Goal: Information Seeking & Learning: Learn about a topic

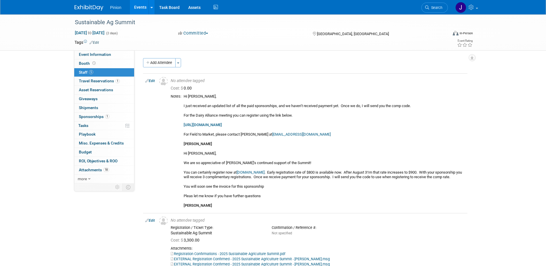
click at [87, 7] on img at bounding box center [89, 8] width 29 height 6
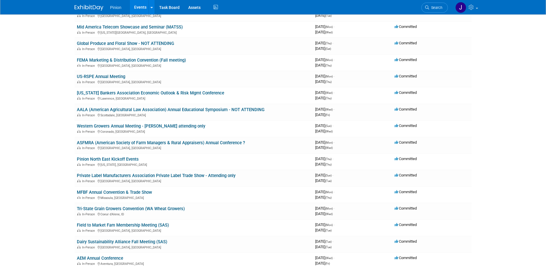
scroll to position [94, 0]
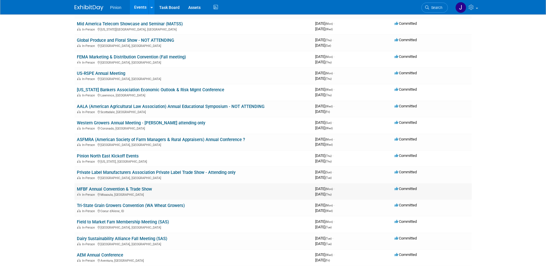
click at [142, 189] on link "MFBF Annual Convention & Trade Show" at bounding box center [114, 188] width 75 height 5
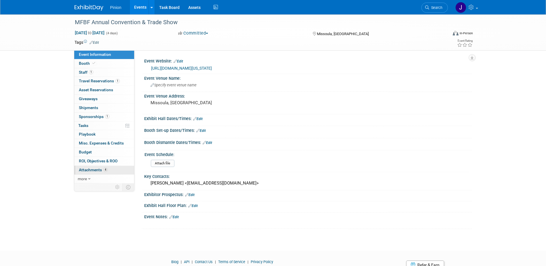
click at [101, 171] on span "Attachments 4" at bounding box center [93, 169] width 29 height 5
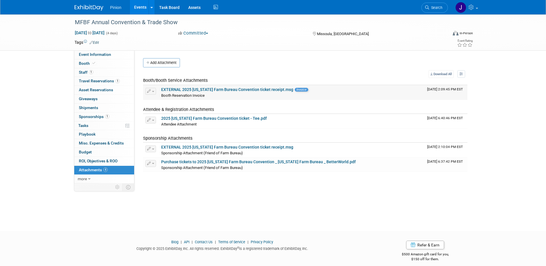
click at [208, 88] on link "EXTERNAL 2025 Montana Farm Bureau Convention ticket receipt.msg" at bounding box center [227, 89] width 132 height 5
click at [95, 5] on link at bounding box center [93, 5] width 36 height 5
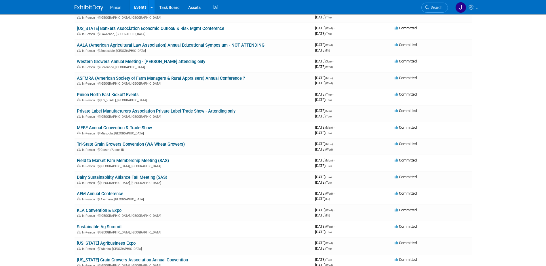
scroll to position [160, 0]
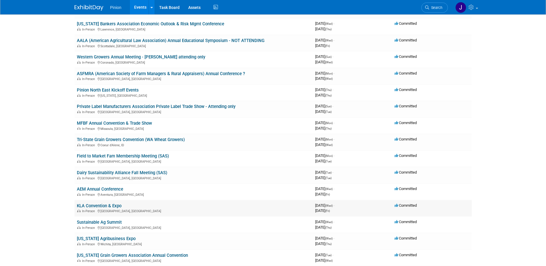
click at [97, 203] on link "KLA Convention & Expo" at bounding box center [99, 205] width 45 height 5
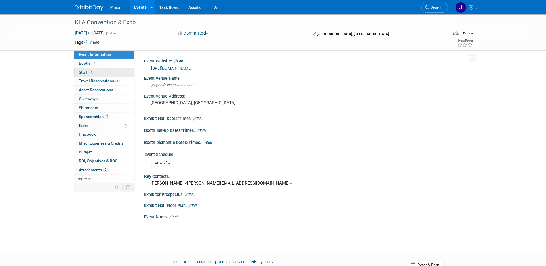
click at [100, 72] on link "3 Staff 3" at bounding box center [104, 72] width 60 height 9
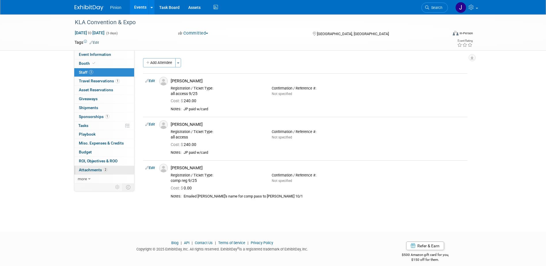
click at [110, 169] on link "2 Attachments 2" at bounding box center [104, 170] width 60 height 9
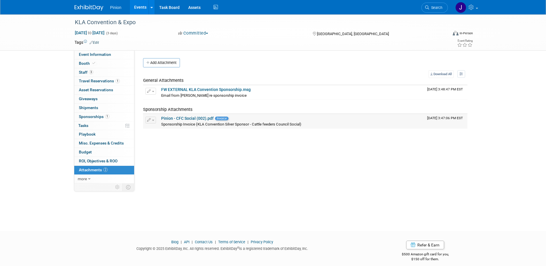
click at [220, 117] on span "Invoice" at bounding box center [222, 119] width 14 height 4
click at [193, 118] on link "Pinion - CFC Social (002).pdf" at bounding box center [187, 118] width 52 height 5
click at [89, 70] on span "Staff 3" at bounding box center [86, 72] width 14 height 5
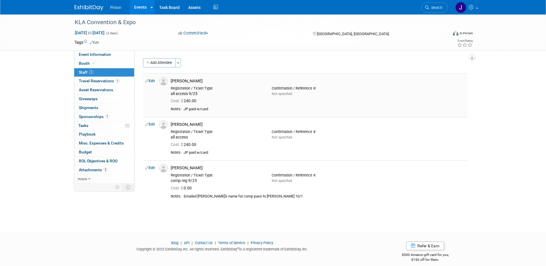
click at [155, 80] on link "Edit" at bounding box center [149, 81] width 9 height 4
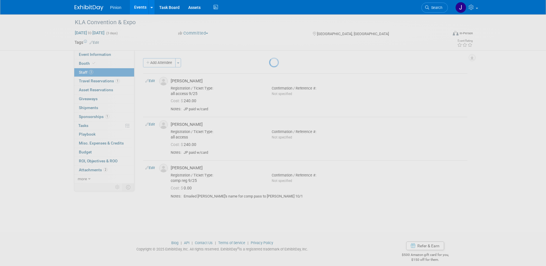
select select "eb6b4e6d-ae49-496e-8a46-01c56f93eb28"
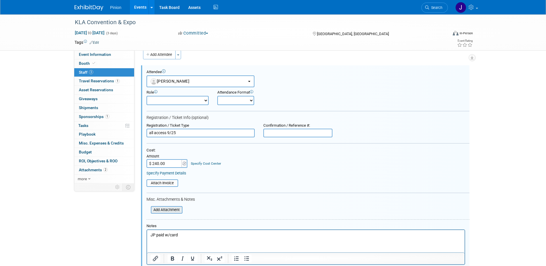
click at [171, 208] on input "file" at bounding box center [147, 210] width 68 height 6
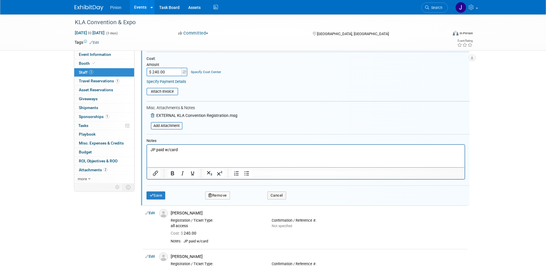
scroll to position [123, 0]
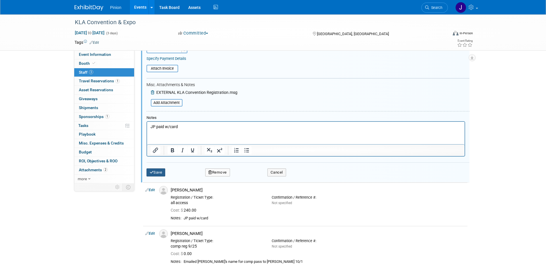
click at [159, 174] on button "Save" at bounding box center [155, 172] width 19 height 8
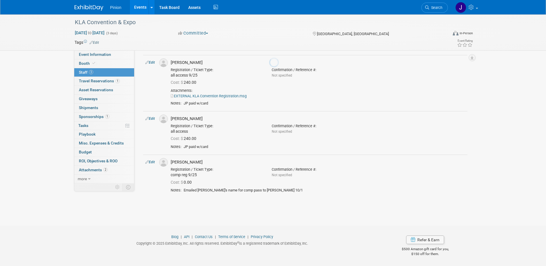
scroll to position [18, 0]
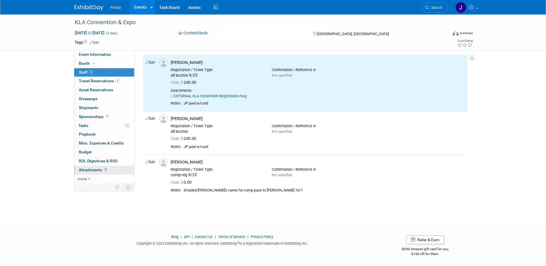
click at [95, 167] on span "Attachments 3" at bounding box center [93, 169] width 29 height 5
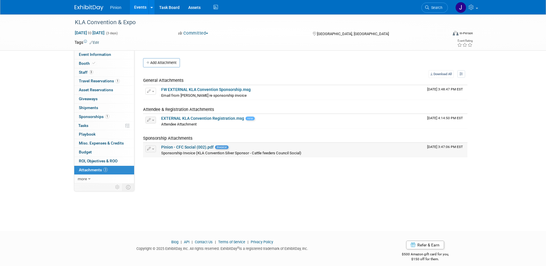
click at [203, 147] on link "Pinion - CFC Social (002).pdf" at bounding box center [187, 147] width 52 height 5
click at [84, 61] on span "Booth" at bounding box center [88, 63] width 18 height 5
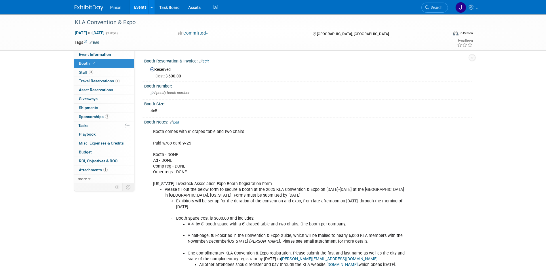
click at [100, 9] on img at bounding box center [89, 8] width 29 height 6
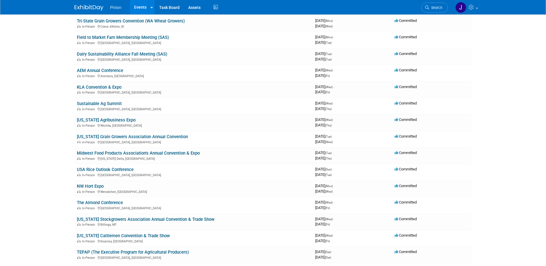
scroll to position [283, 0]
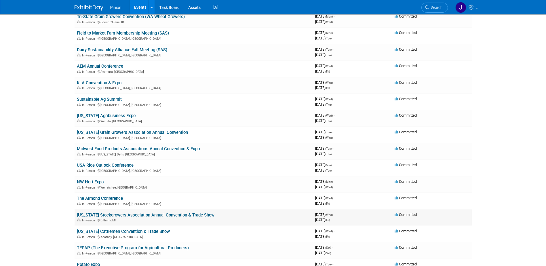
click at [131, 215] on link "[US_STATE] Stockgrowers Association Annual Convention & Trade Show" at bounding box center [146, 214] width 138 height 5
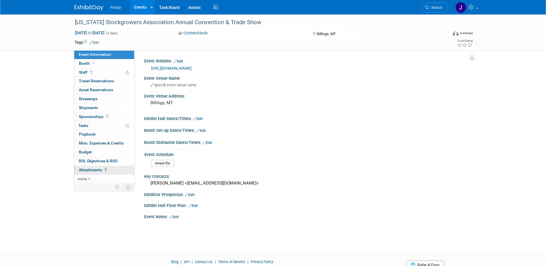
click at [98, 169] on span "Attachments 2" at bounding box center [93, 169] width 29 height 5
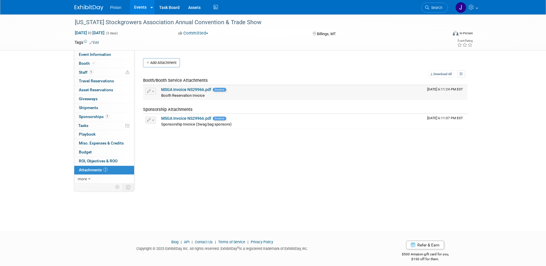
click at [187, 89] on link "MSGA Invoice NS29966.pdf" at bounding box center [186, 89] width 50 height 5
click at [193, 117] on link "MSGA Invoice NS29966.pdf" at bounding box center [186, 118] width 50 height 5
click at [85, 8] on img at bounding box center [89, 8] width 29 height 6
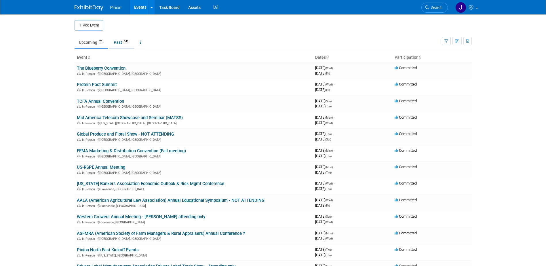
click at [132, 44] on link "Past 343" at bounding box center [121, 42] width 25 height 11
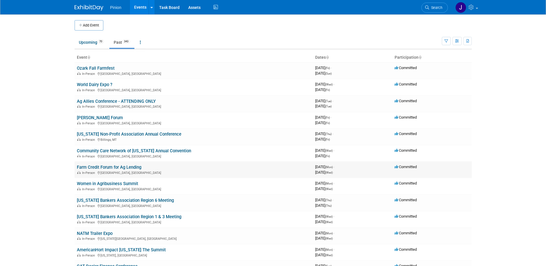
click at [99, 166] on link "Farm Credit Forum for Ag Lending" at bounding box center [109, 167] width 64 height 5
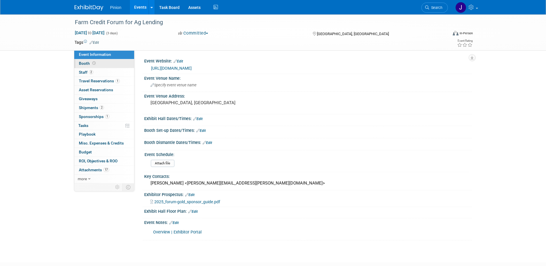
click at [88, 62] on span "Booth" at bounding box center [88, 63] width 18 height 5
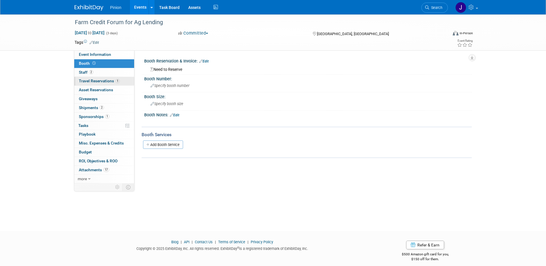
click at [86, 80] on span "Travel Reservations 1" at bounding box center [99, 81] width 41 height 5
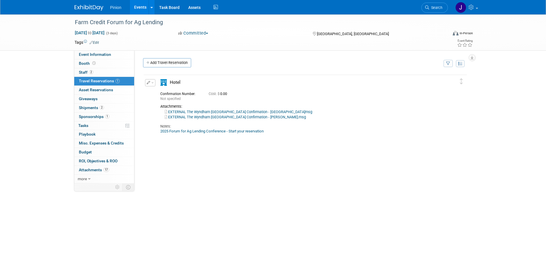
click at [243, 117] on link "EXTERNAL The Wyndham [GEOGRAPHIC_DATA] Confirmation - [PERSON_NAME].msg" at bounding box center [235, 117] width 141 height 4
click at [285, 117] on link "EXTERNAL The Wyndham [GEOGRAPHIC_DATA] Confirmation - [PERSON_NAME].msg" at bounding box center [235, 117] width 141 height 4
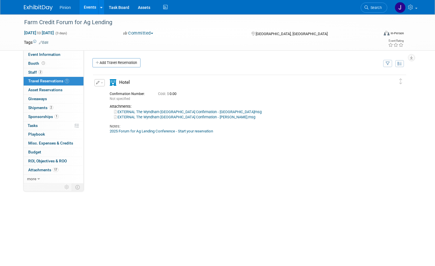
click at [172, 117] on link "EXTERNAL The Wyndham [GEOGRAPHIC_DATA] Confirmation - [PERSON_NAME].msg" at bounding box center [184, 117] width 141 height 4
